Goal: Information Seeking & Learning: Understand process/instructions

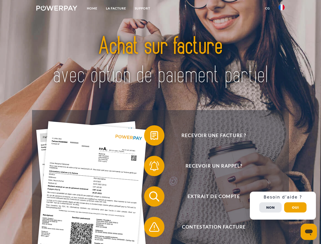
click at [57, 9] on img at bounding box center [56, 8] width 41 height 5
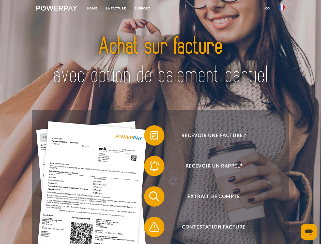
click at [282, 9] on img at bounding box center [282, 7] width 6 height 6
click at [268, 8] on link "CG" at bounding box center [267, 8] width 13 height 9
click at [151, 137] on span at bounding box center [146, 135] width 25 height 25
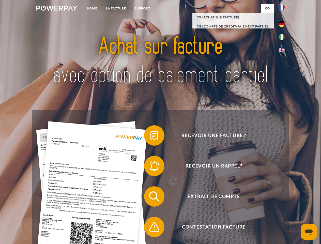
click at [151, 167] on div "Recevoir une facture ? Recevoir un rappel? Extrait de compte retour" at bounding box center [160, 212] width 257 height 204
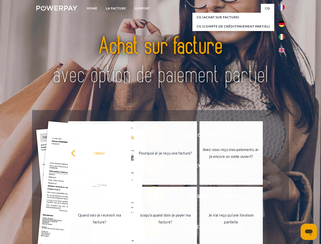
click at [151, 198] on link "Jusqu'à quand dois-je payer ma facture?" at bounding box center [165, 219] width 63 height 64
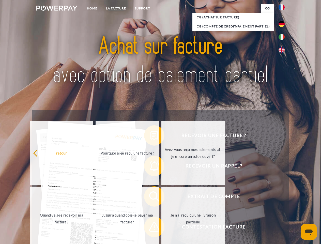
click at [151, 228] on span at bounding box center [146, 227] width 25 height 25
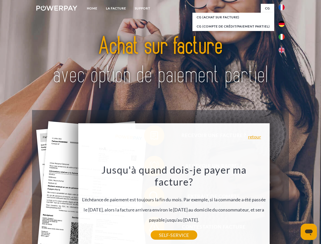
click at [283, 206] on div "Recevoir une facture ? Recevoir un rappel? Extrait de compte retour" at bounding box center [160, 212] width 257 height 204
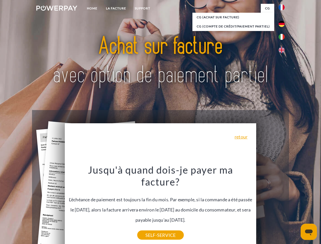
click at [271, 207] on span "Extrait de compte" at bounding box center [214, 197] width 125 height 20
click at [296, 208] on header "Home LA FACTURE Support" at bounding box center [160, 176] width 321 height 352
